Goal: Communication & Community: Answer question/provide support

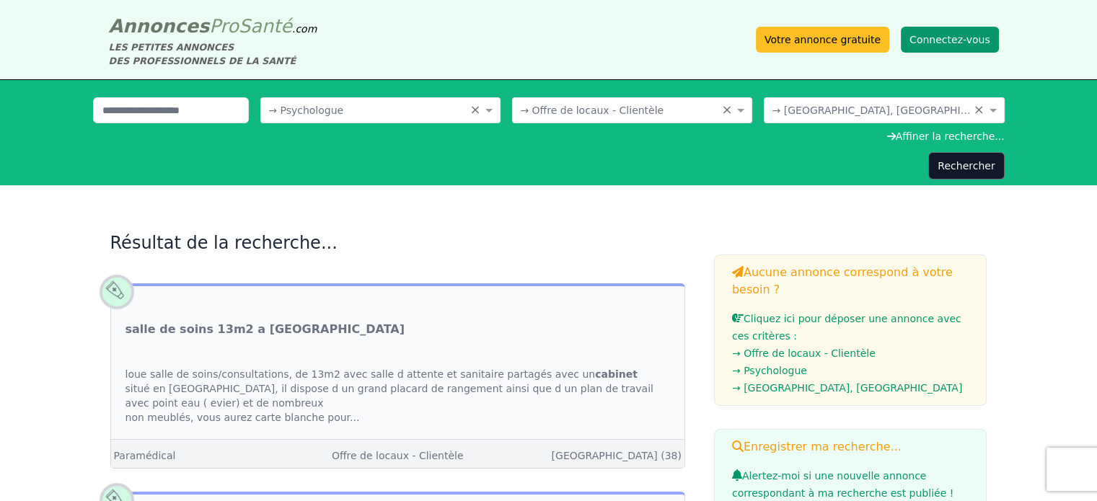
click at [928, 37] on button "Connectez-vous" at bounding box center [950, 40] width 98 height 26
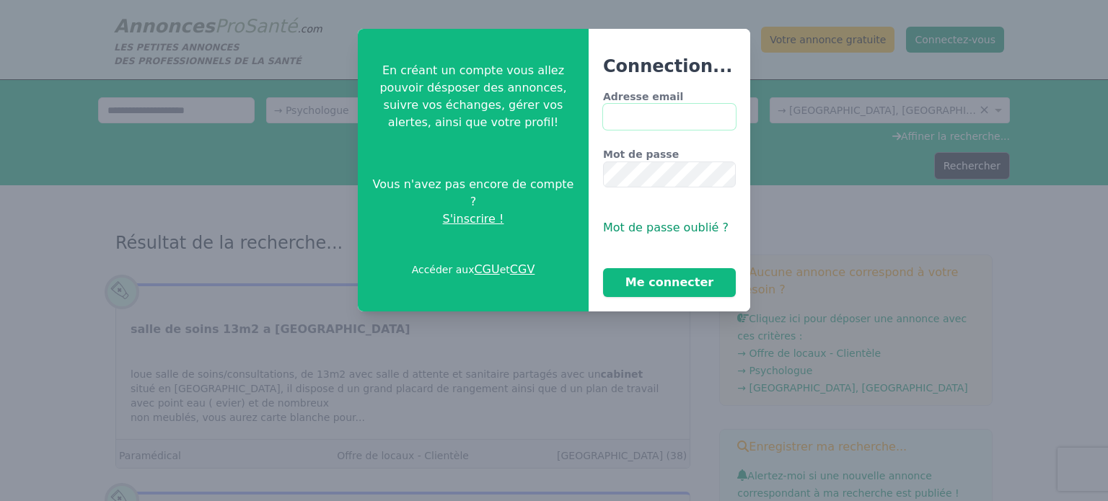
type input "**********"
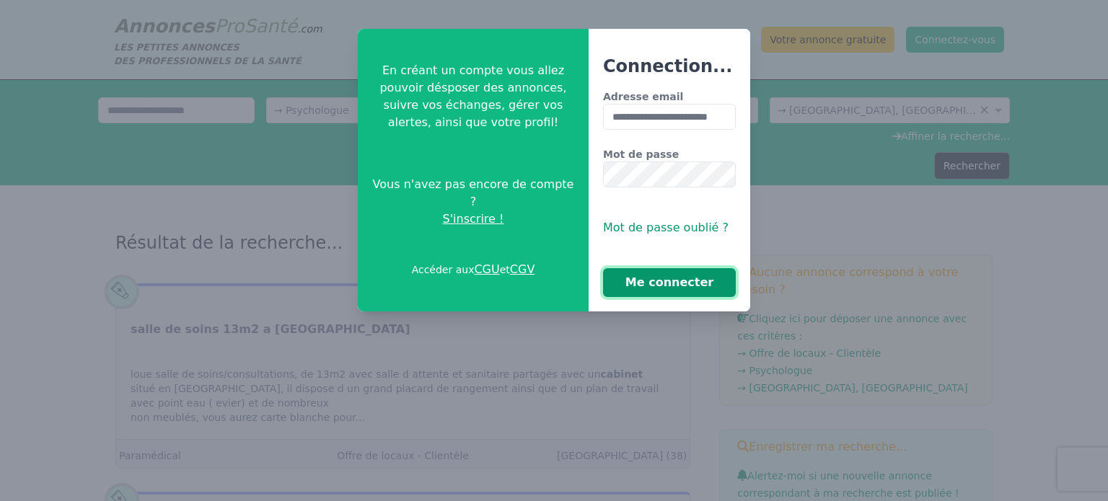
click at [669, 283] on button "Me connecter" at bounding box center [669, 282] width 133 height 29
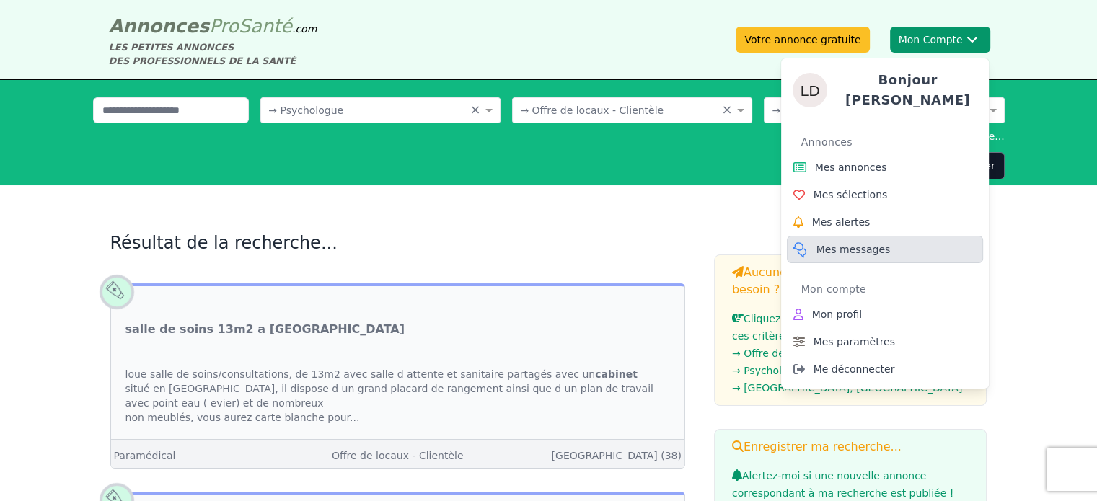
click at [846, 247] on span "Mes messages" at bounding box center [853, 249] width 74 height 14
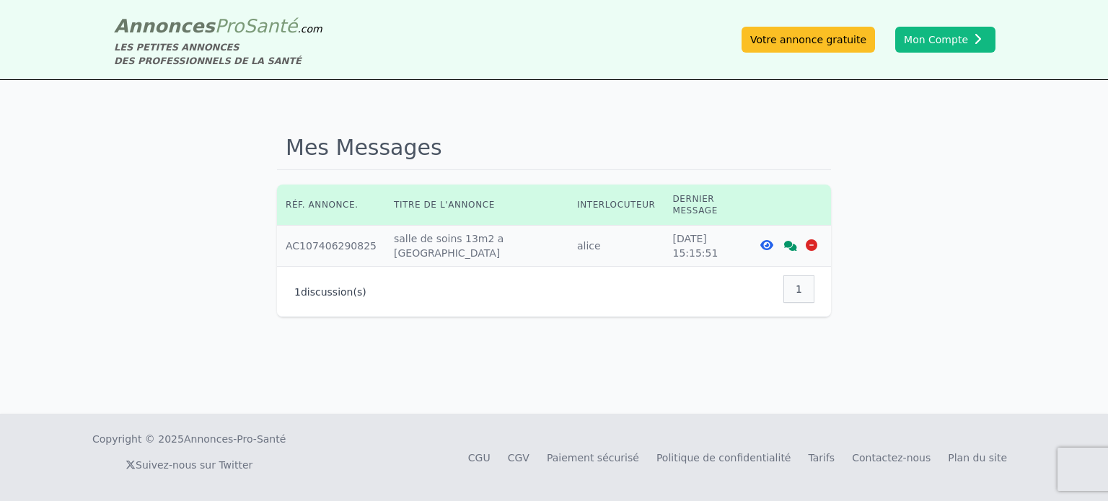
click at [801, 282] on span "1" at bounding box center [798, 289] width 6 height 14
click at [614, 275] on div "1 discussion(s) 1" at bounding box center [553, 291] width 519 height 32
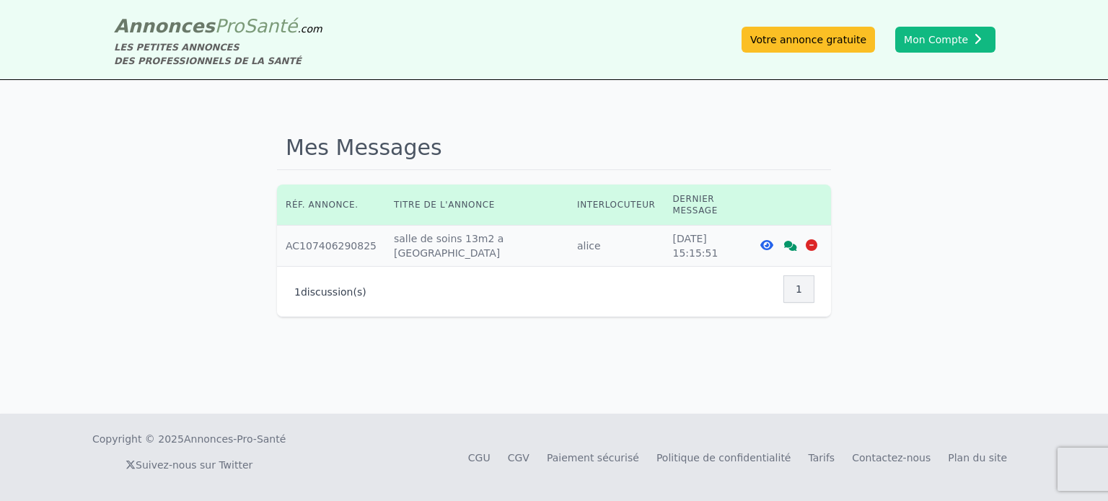
click at [767, 239] on icon at bounding box center [766, 245] width 13 height 12
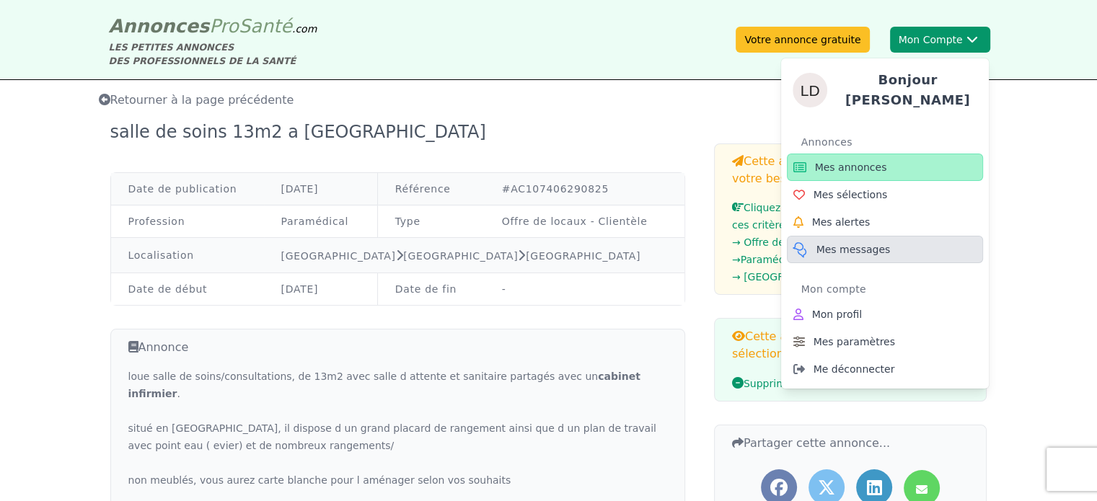
click at [840, 248] on span "Mes messages" at bounding box center [853, 249] width 74 height 14
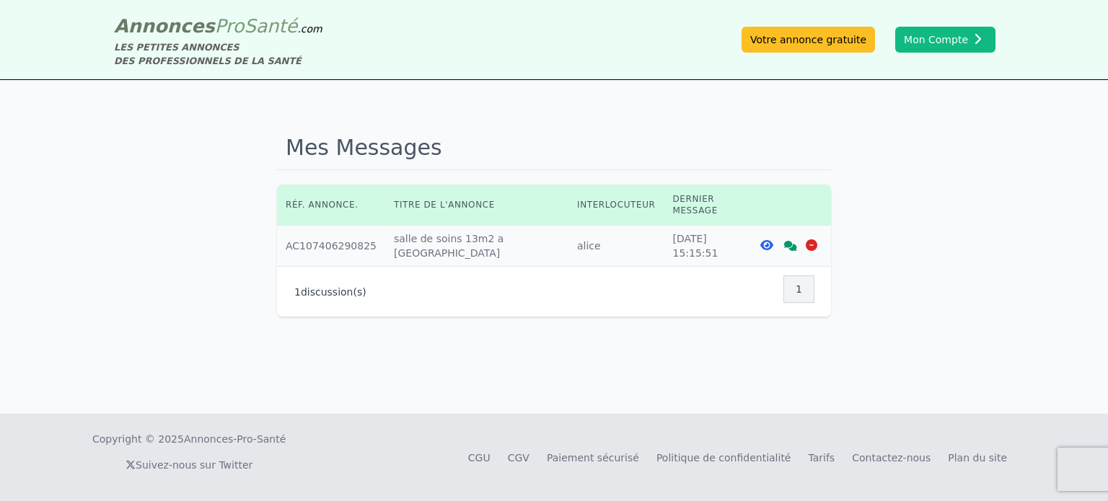
click at [788, 241] on icon at bounding box center [790, 246] width 13 height 10
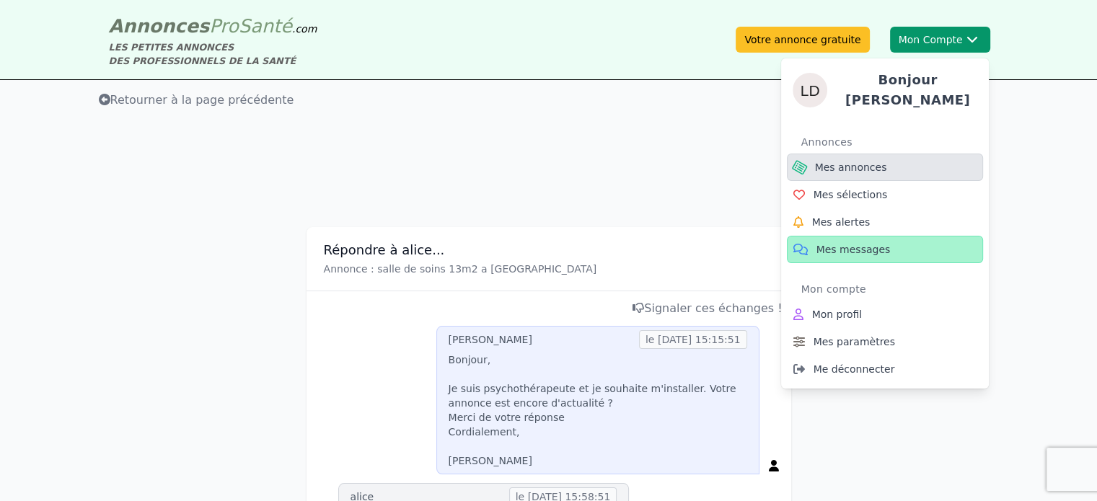
click at [865, 160] on span "Mes annonces" at bounding box center [851, 167] width 72 height 14
